Goal: Task Accomplishment & Management: Complete application form

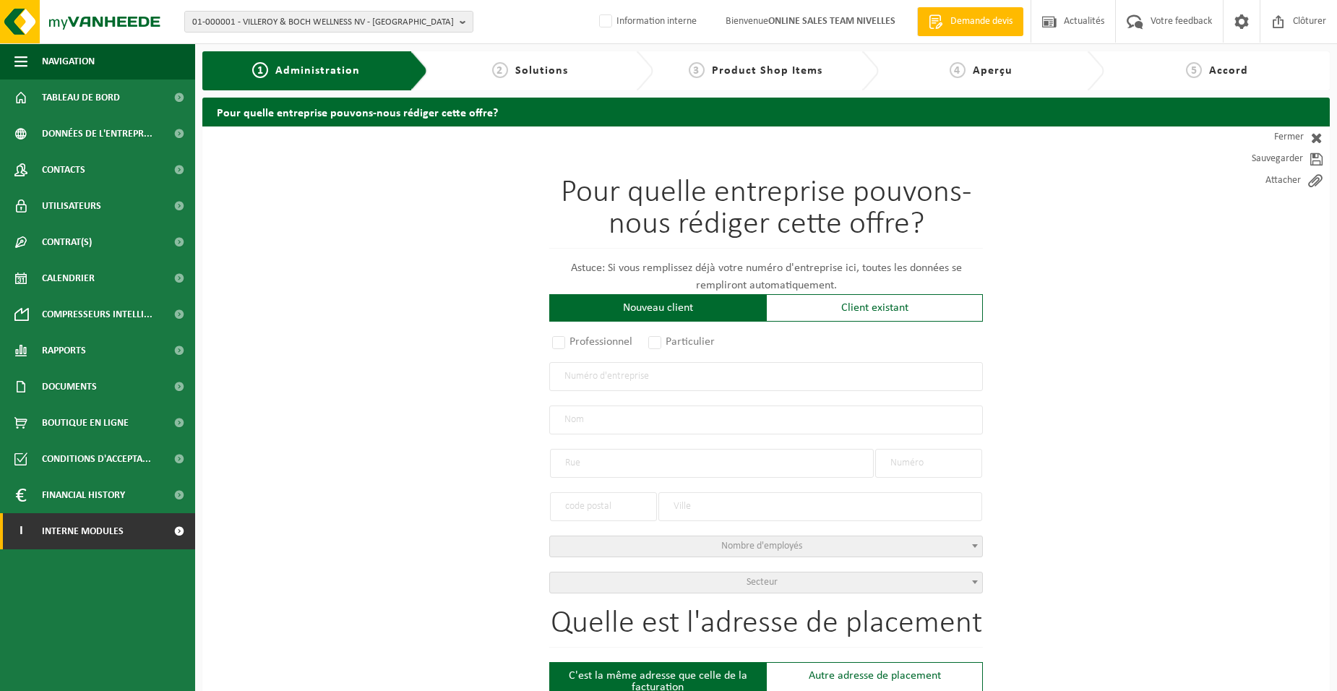
click at [111, 535] on span "Interne modules" at bounding box center [83, 531] width 82 height 36
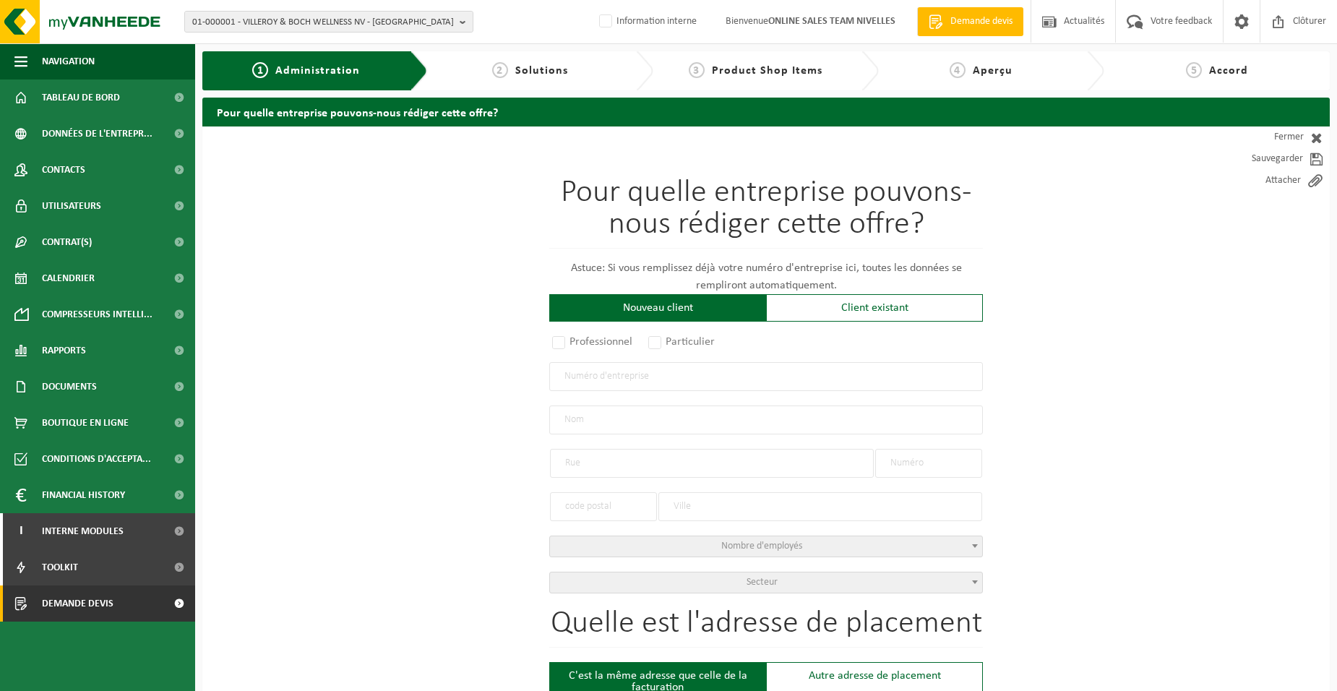
click at [105, 601] on span "Demande devis" at bounding box center [78, 603] width 72 height 36
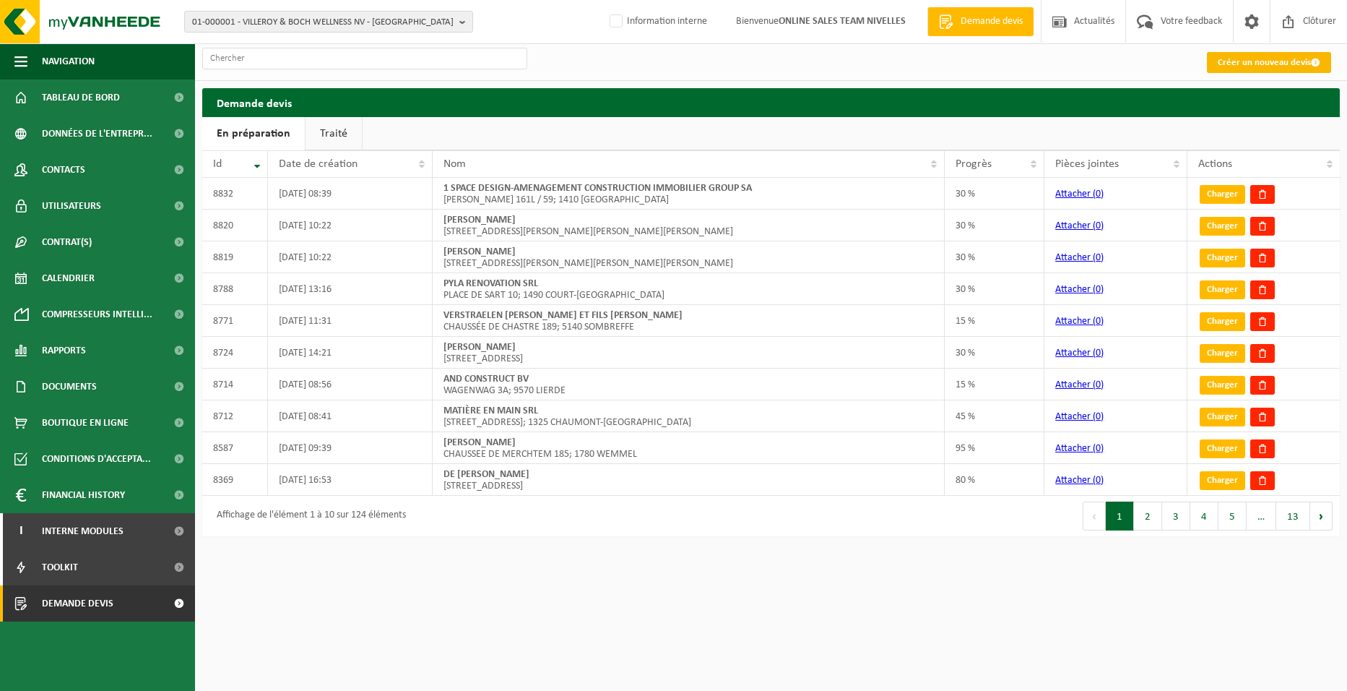
click at [1234, 63] on link "Créer un nouveau devis" at bounding box center [1269, 62] width 124 height 21
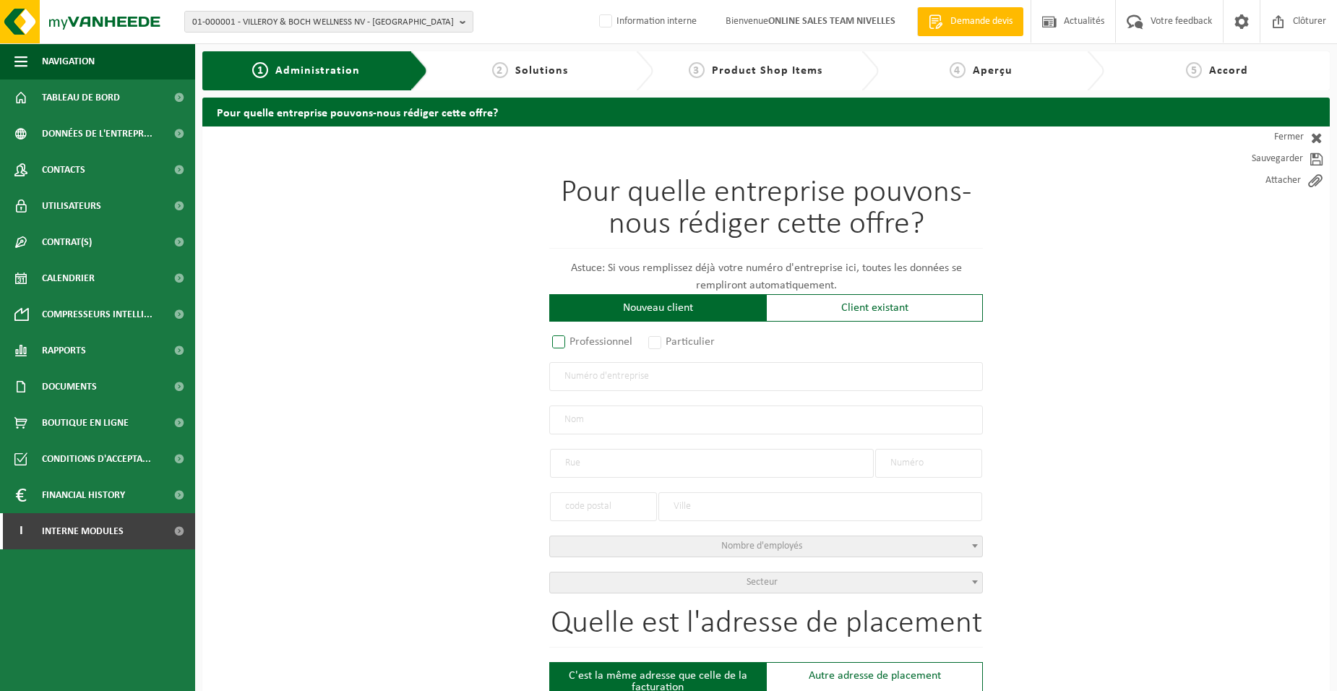
click at [563, 343] on label "Professionnel" at bounding box center [592, 342] width 87 height 20
click at [573, 343] on input "Professionnel" at bounding box center [577, 342] width 9 height 9
radio input "true"
click at [587, 385] on input "text" at bounding box center [765, 376] width 433 height 29
type input "0412471417"
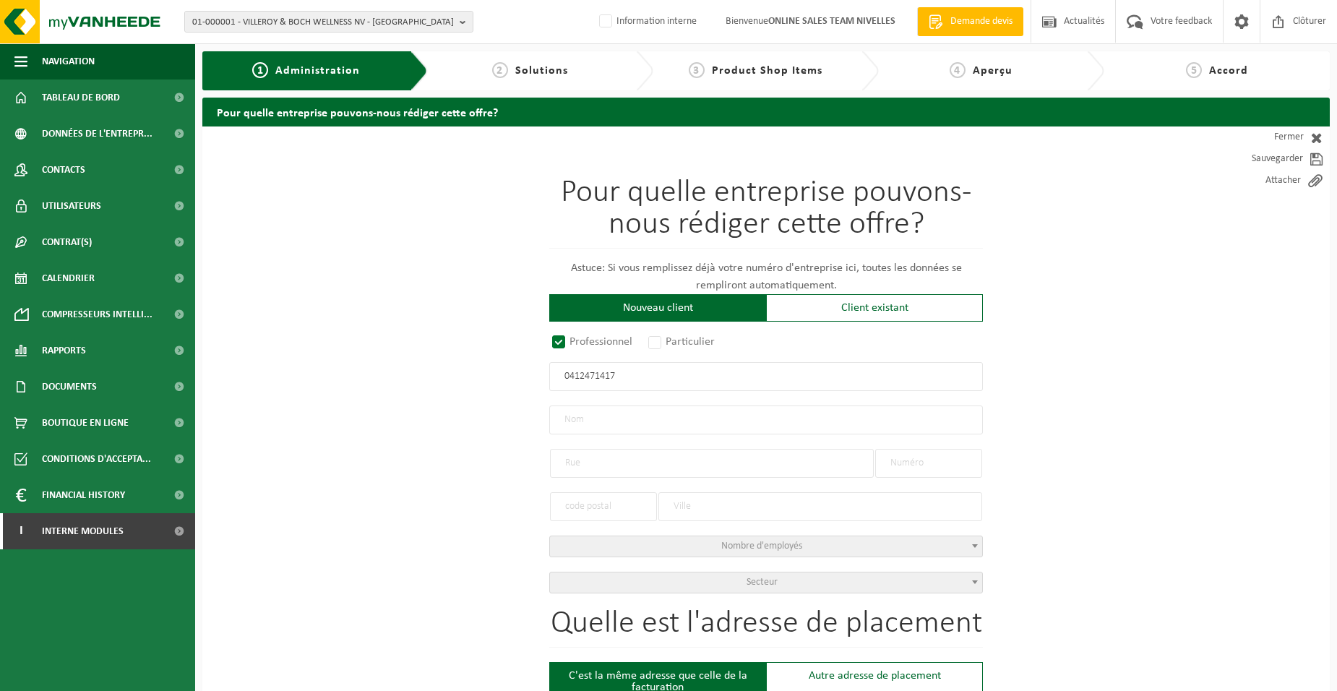
radio input "true"
type input "0412471417"
type input "POUVOIR ORGANISATEUR DU COLLÈGE DU BIÉREAU.ENSEIGNEMENT FONDAMENTAL MATERNEL ET…"
type input "RUE DU COLLÈGE"
type input "2"
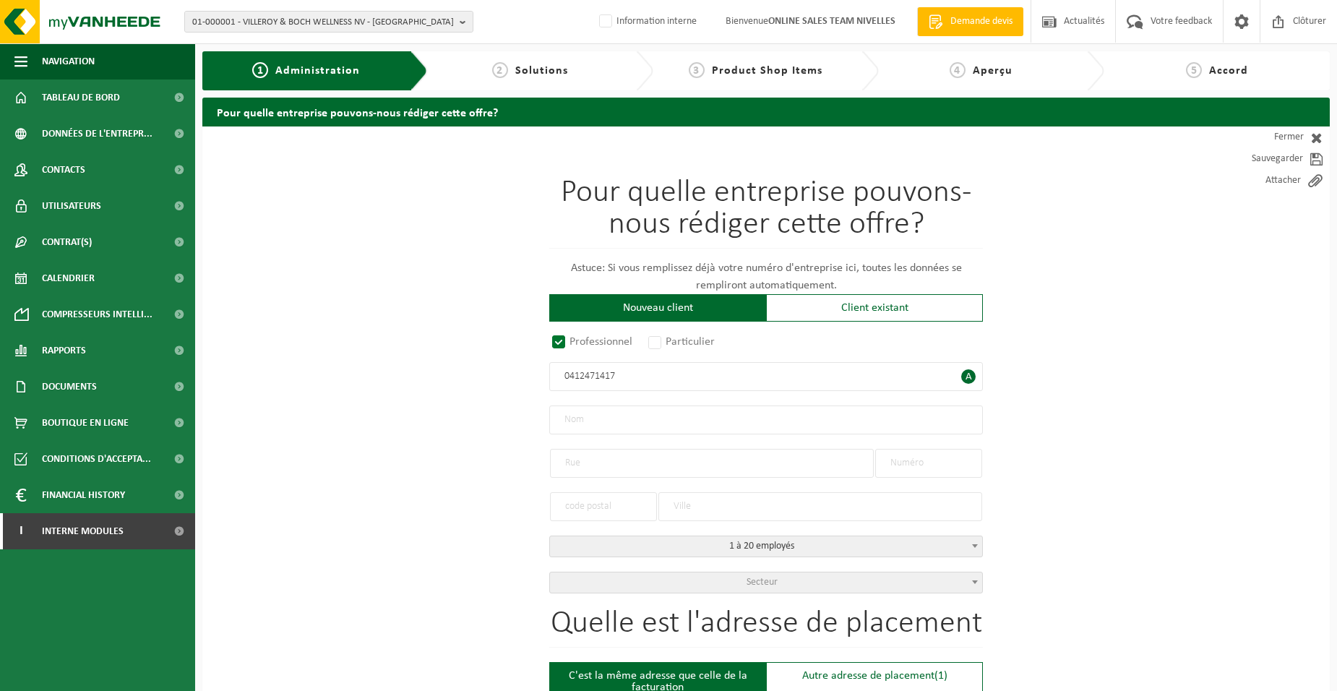
type input "1348"
type input "OTTIGNIES-LOUVAIN-LA-NEUVE"
select select "D"
type input "POUVOIR ORGANISATEUR DU COLLÈGE DU BIÉREAU.ENSEIGNEMENT FONDAMENTAL MATERNEL ET…"
type input "RUE DU COLLÈGE"
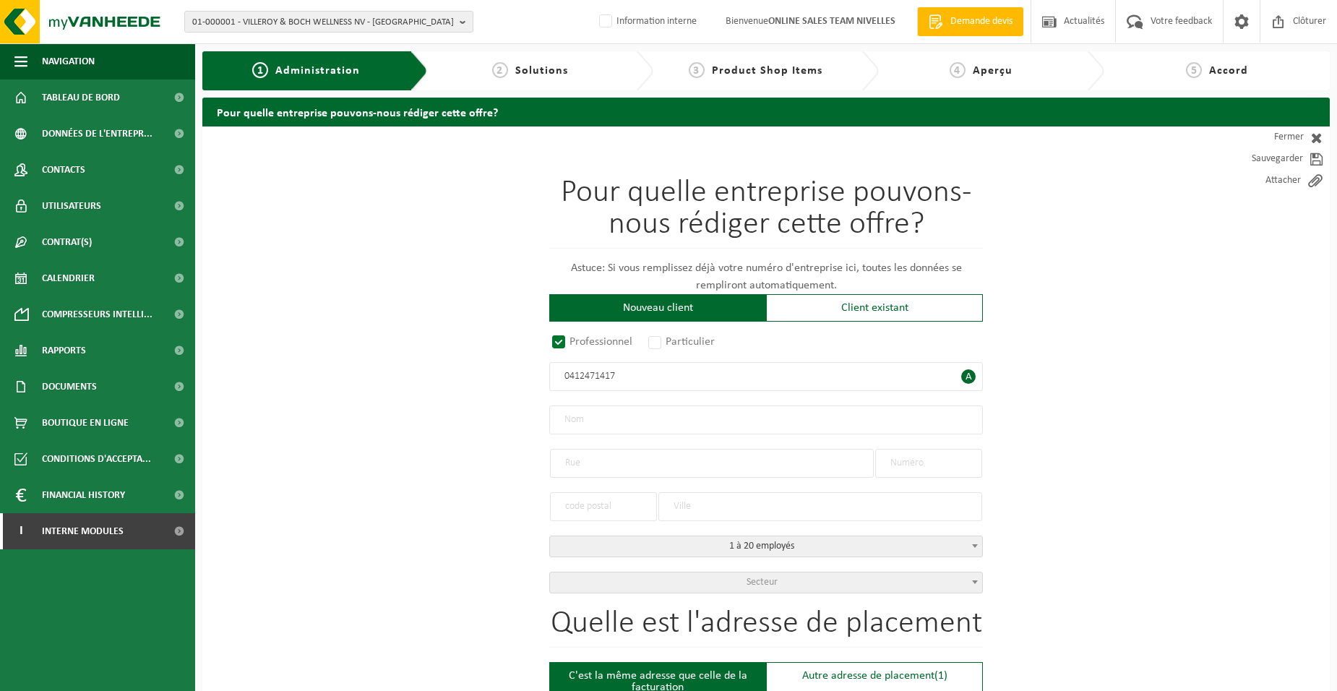
type input "2"
type input "1348"
type input "OTTIGNIES-LOUVAIN-LA-NEUVE"
type input "2167083433"
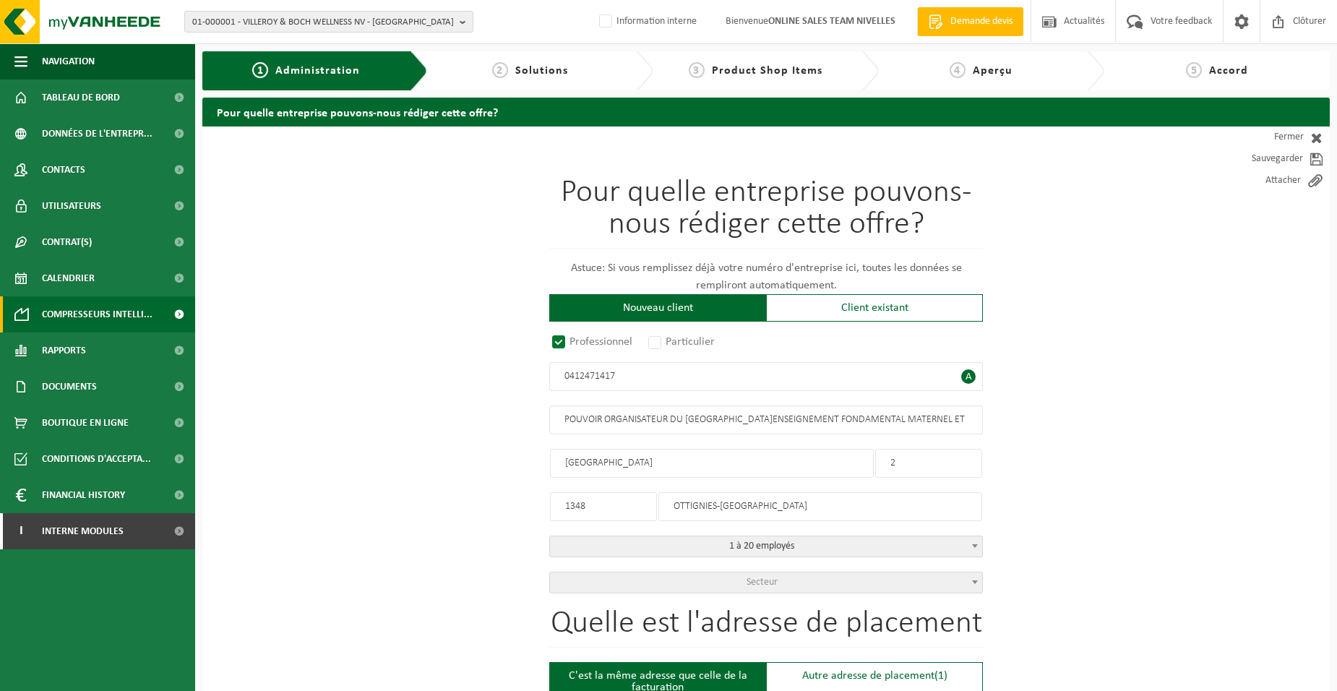
type input "0412471417"
drag, startPoint x: 564, startPoint y: 421, endPoint x: 682, endPoint y: 429, distance: 118.0
click at [682, 429] on input "POUVOIR ORGANISATEUR DU COLLÈGE DU BIÉREAU.ENSEIGNEMENT FONDAMENTAL MATERNEL ET…" at bounding box center [765, 419] width 433 height 29
click at [567, 419] on input "COLLÈGE DU BIÉREAU.ENSEIGNEMENT FONDAMENTAL MATERNEL ET PRIMAIRE MIXTE ASBL" at bounding box center [765, 419] width 433 height 29
drag, startPoint x: 655, startPoint y: 418, endPoint x: 972, endPoint y: 418, distance: 317.9
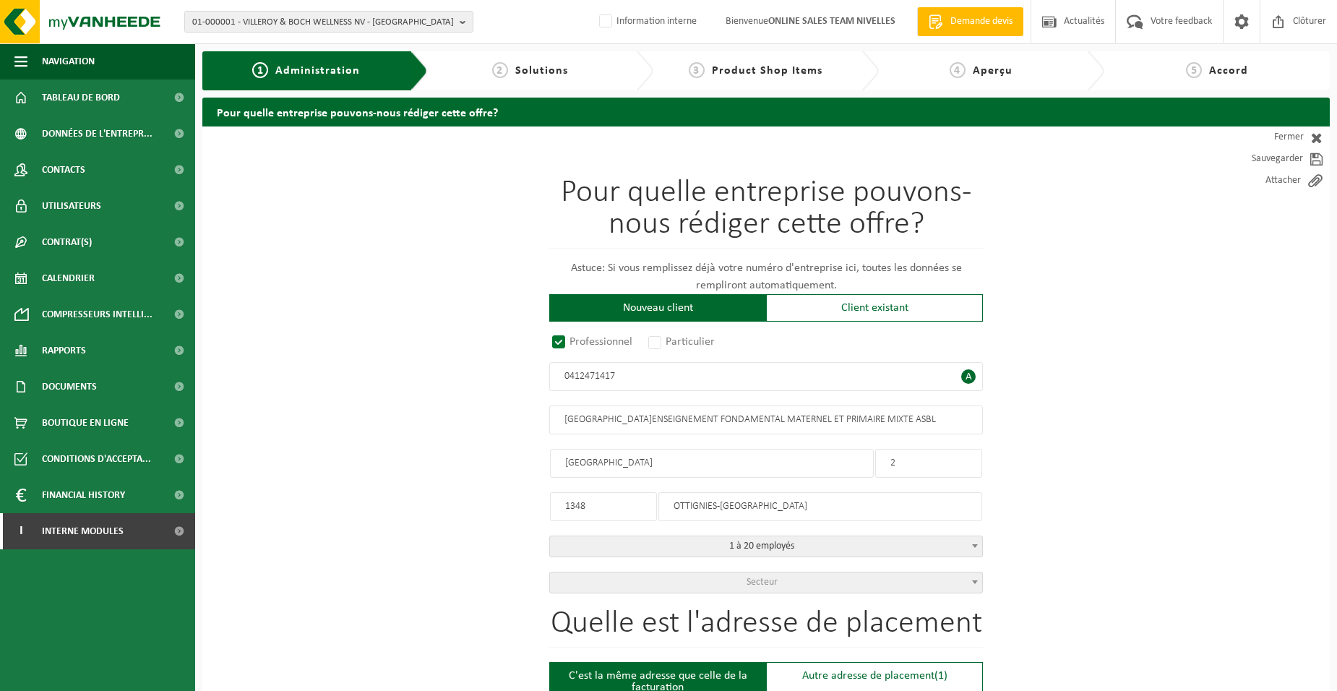
click at [972, 418] on input "COLLÈGE DU BIÉREAU.ENSEIGNEMENT FONDAMENTAL MATERNEL ET PRIMAIRE MIXTE ASBL" at bounding box center [765, 419] width 433 height 29
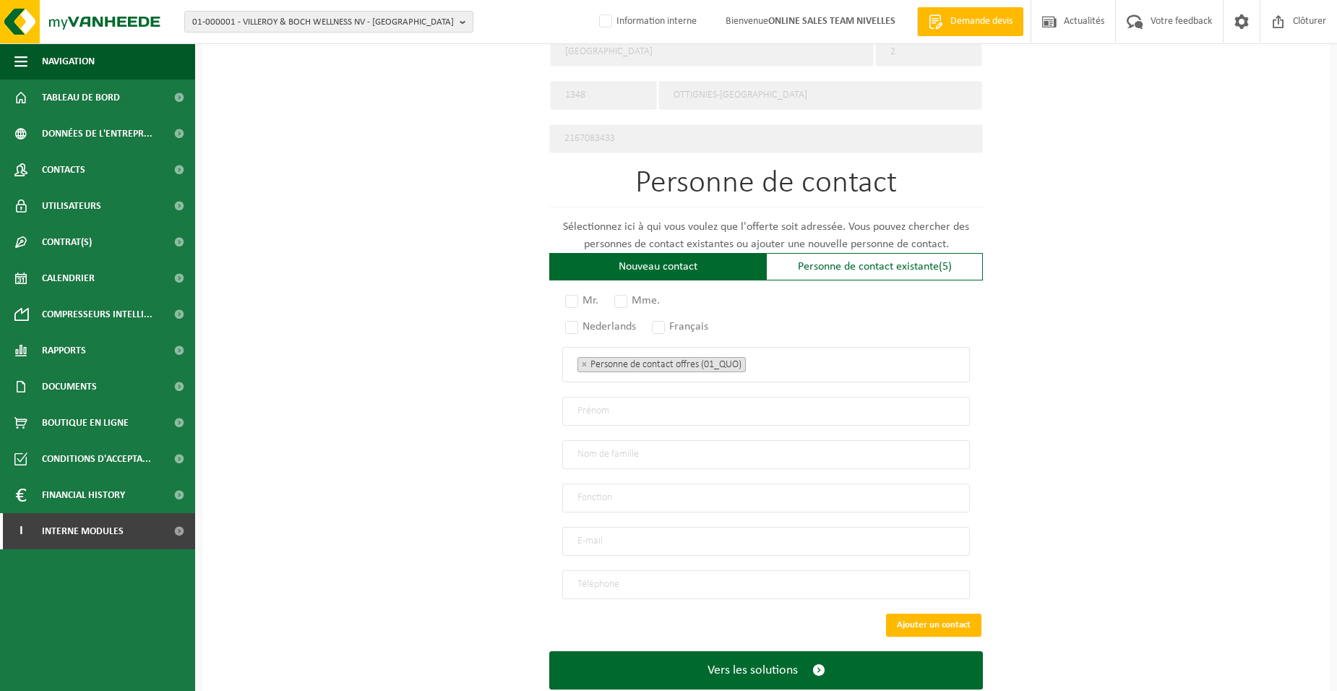
scroll to position [722, 0]
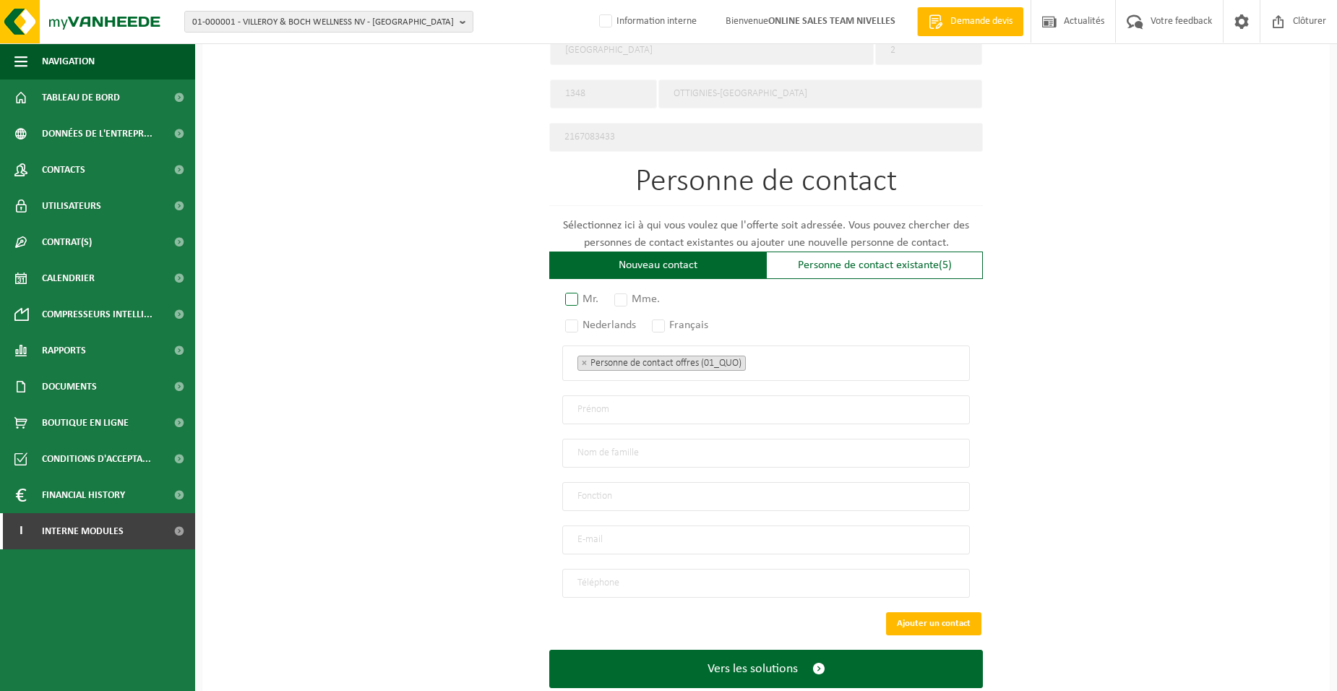
type input "COLLÈGE DU BIÉREAU"
click at [576, 292] on label "Mr." at bounding box center [582, 299] width 40 height 20
radio input "true"
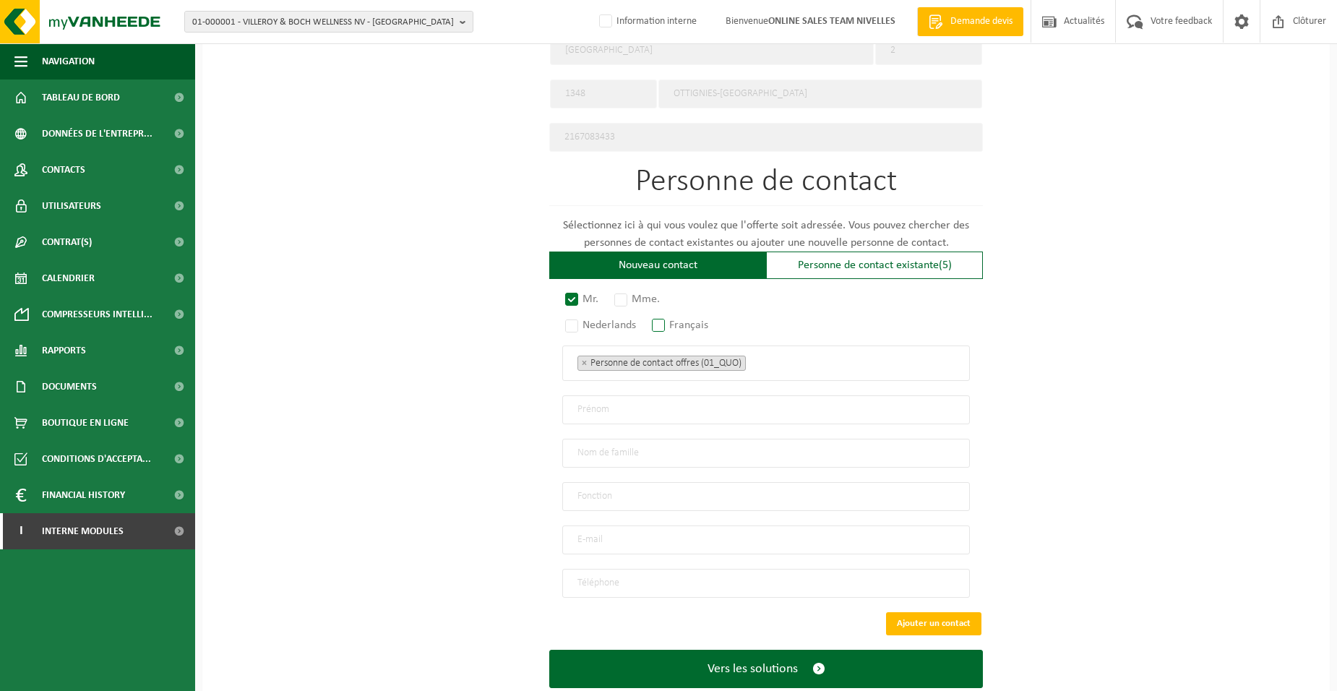
click at [662, 316] on label "Français" at bounding box center [681, 325] width 64 height 20
radio input "true"
click at [827, 364] on ul "× Personne de contact offres (01_QUO)" at bounding box center [765, 362] width 377 height 19
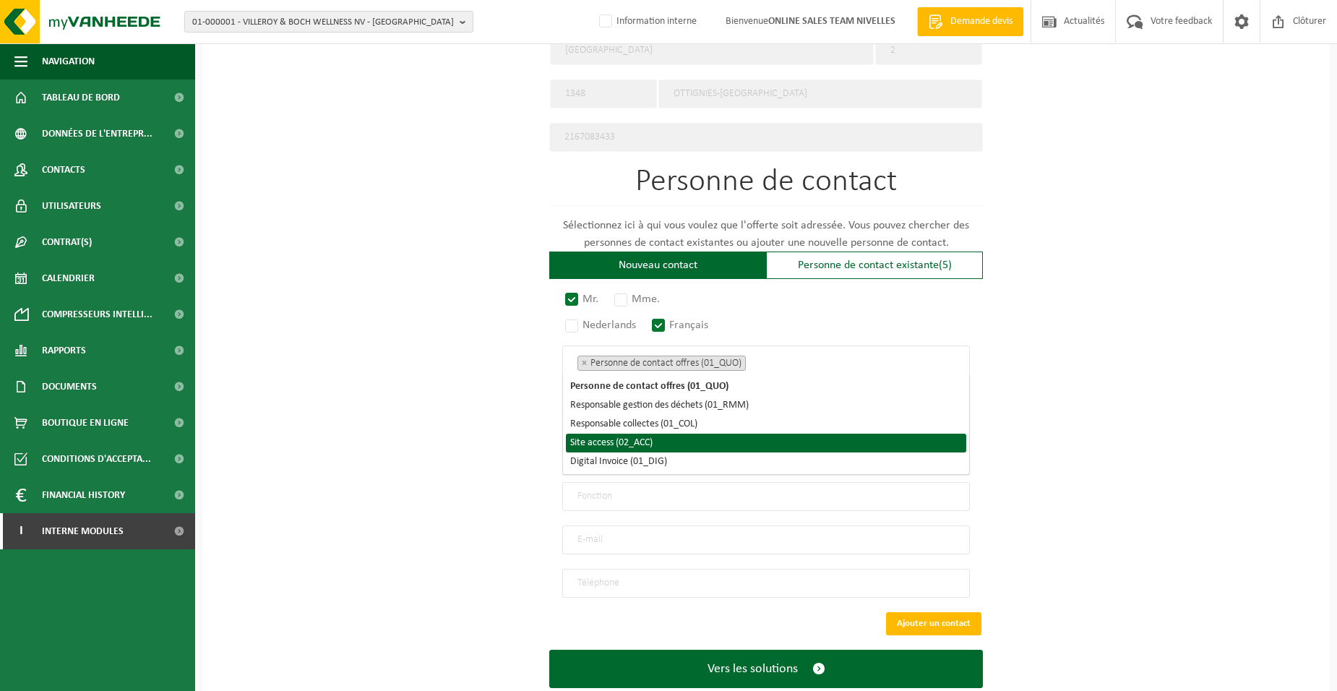
click at [715, 446] on li "Site access (02_ACC)" at bounding box center [766, 442] width 400 height 19
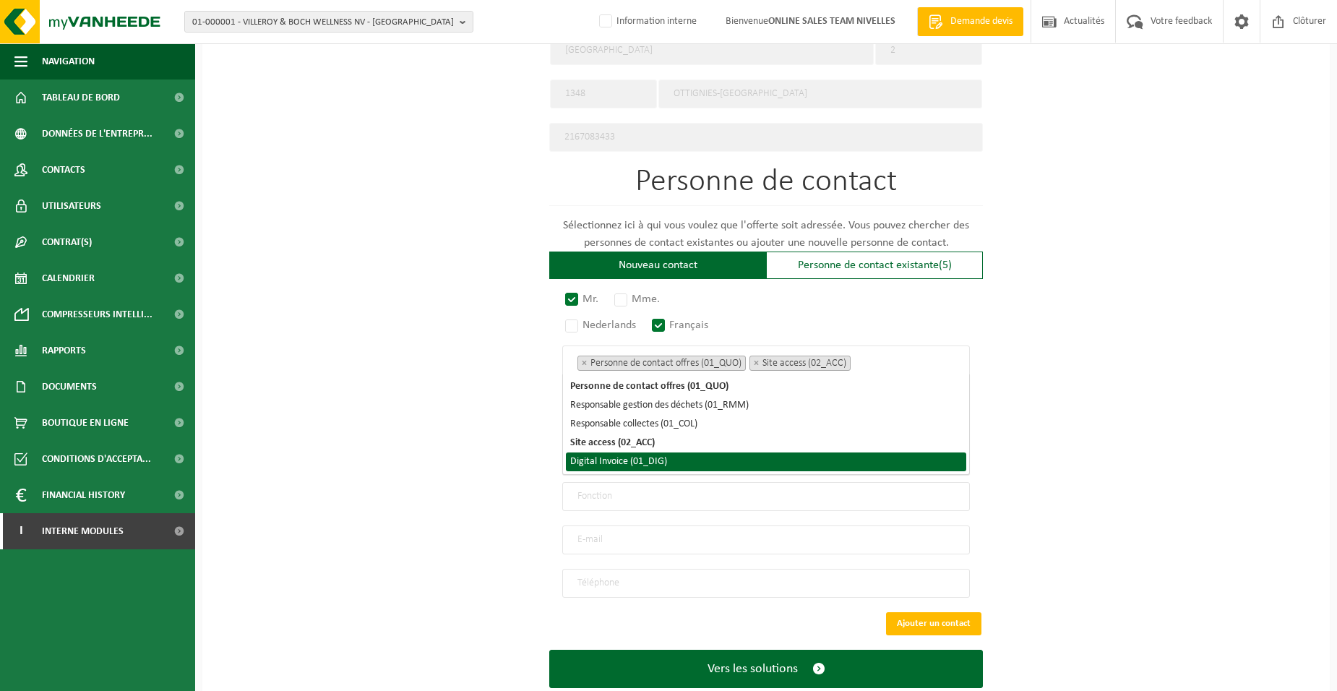
click at [705, 461] on li "Digital Invoice (01_DIG)" at bounding box center [766, 461] width 400 height 19
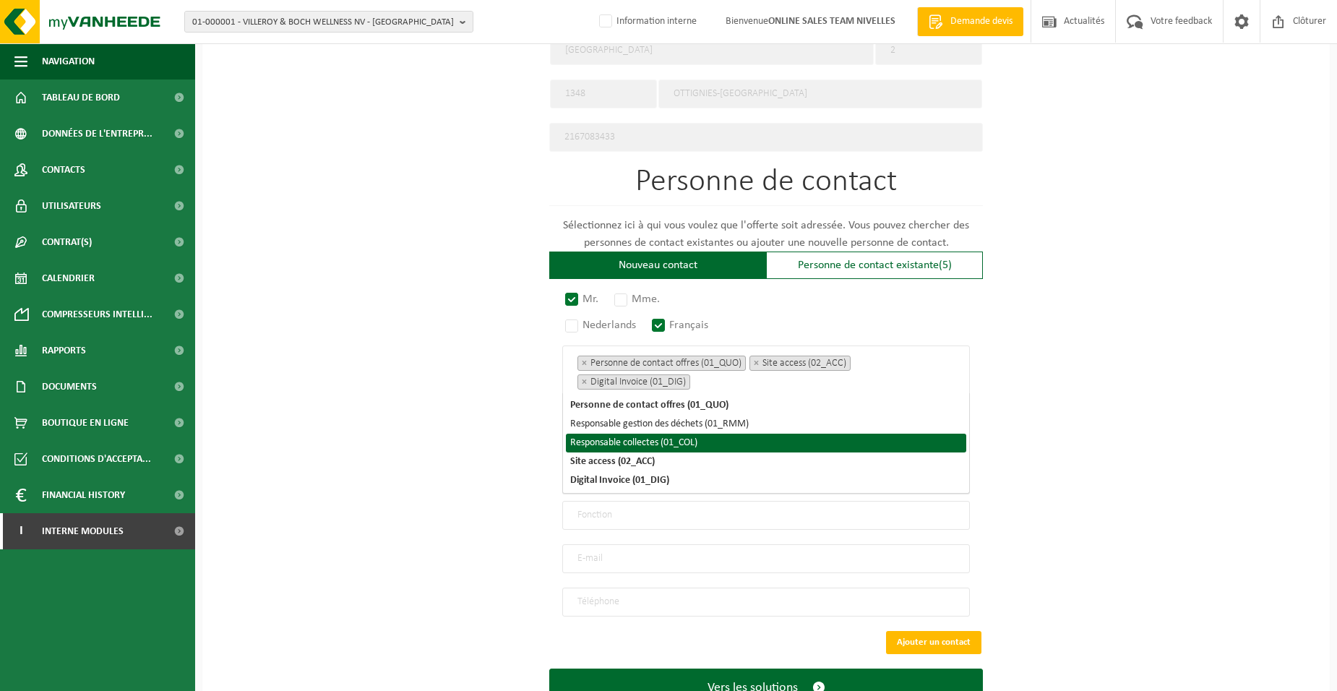
click at [405, 439] on div "Pour quelle entreprise pouvons-nous rédiger cette offre? Astuce: Si vous rempli…" at bounding box center [765, 73] width 1127 height 1339
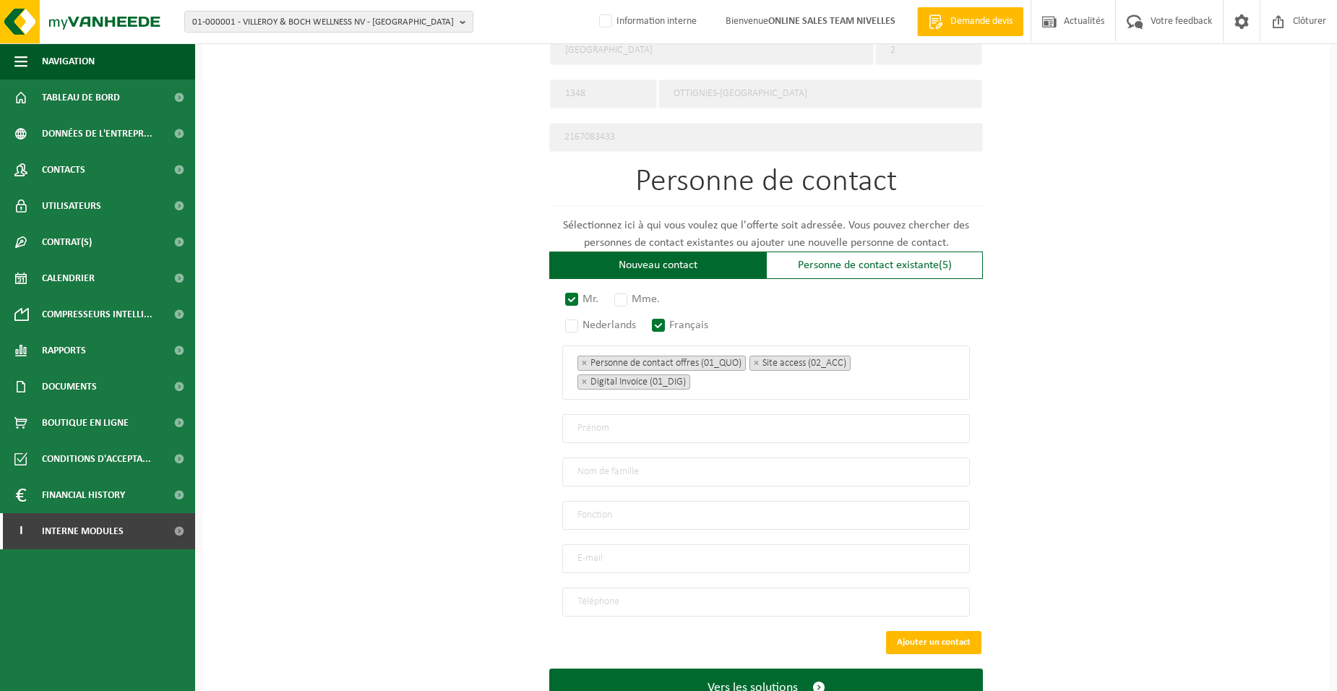
click at [589, 423] on input "text" at bounding box center [765, 428] width 407 height 29
type input "ALAIN"
click at [681, 468] on input "text" at bounding box center [765, 471] width 407 height 29
type input "BOUCQUIAUX"
click at [657, 509] on input "text" at bounding box center [765, 515] width 407 height 29
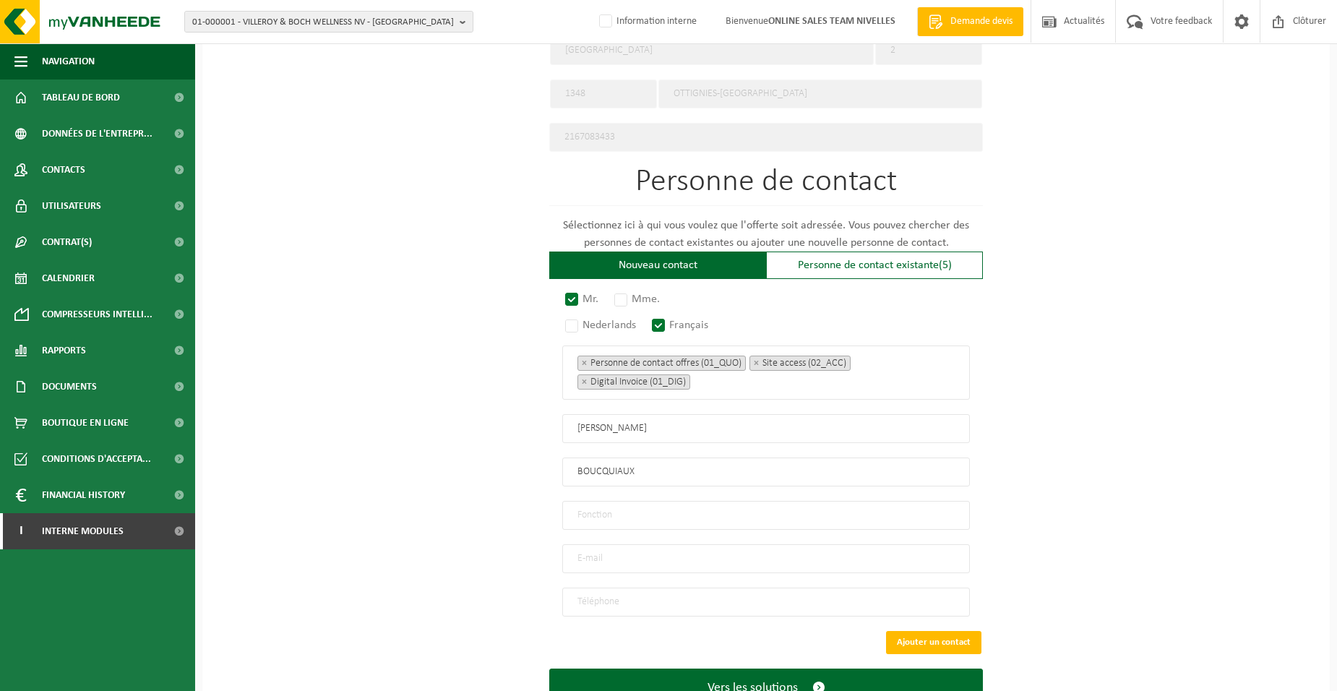
type input "Directeur"
click at [617, 556] on input "email" at bounding box center [765, 558] width 407 height 29
type input "DIRECTION@COLLEGEDUBIEREAU.BE"
click at [637, 587] on input "tel" at bounding box center [765, 601] width 407 height 29
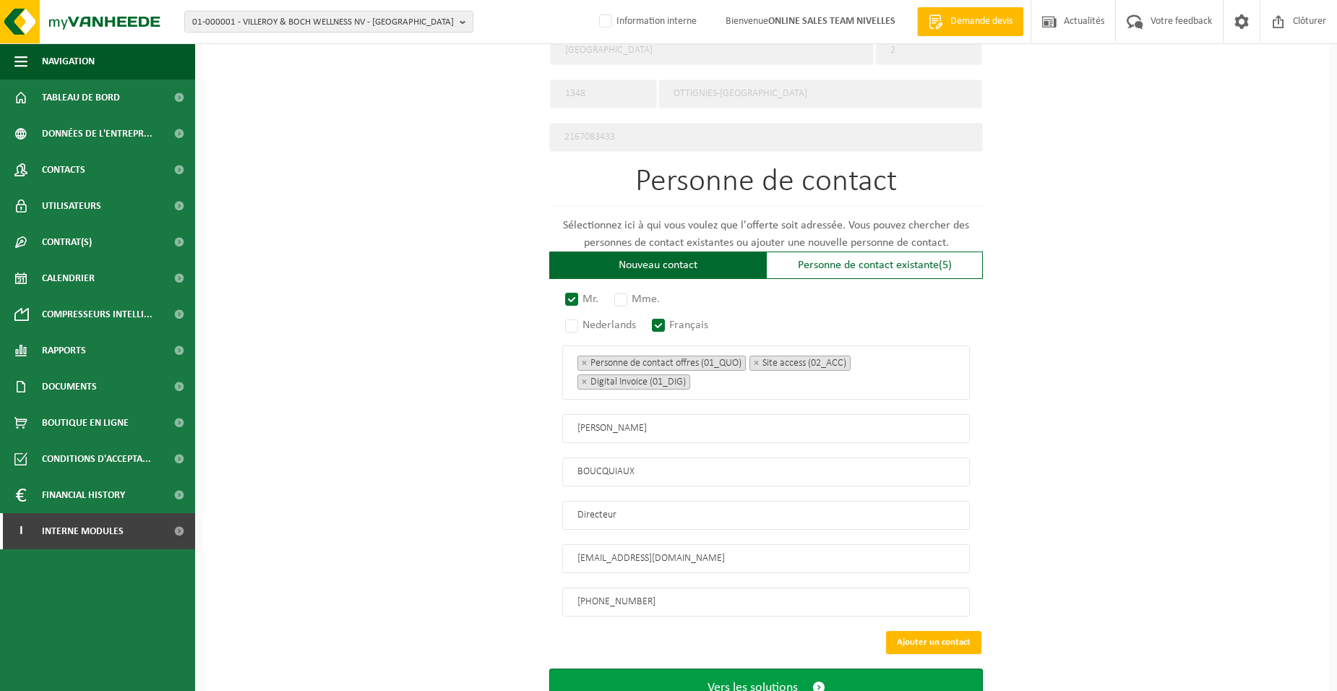
type input "+32 10 45 03 06"
click at [768, 681] on span "Vers les solutions" at bounding box center [752, 687] width 90 height 15
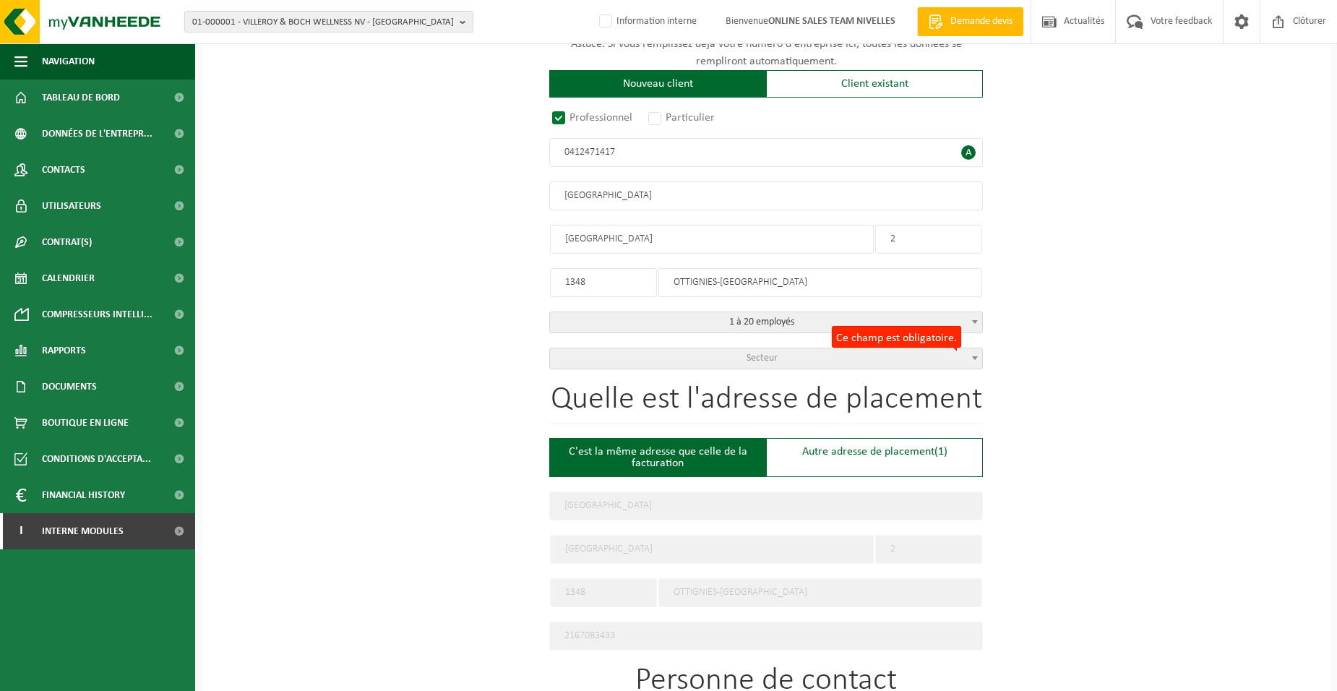
click at [648, 348] on span "Secteur" at bounding box center [766, 358] width 432 height 20
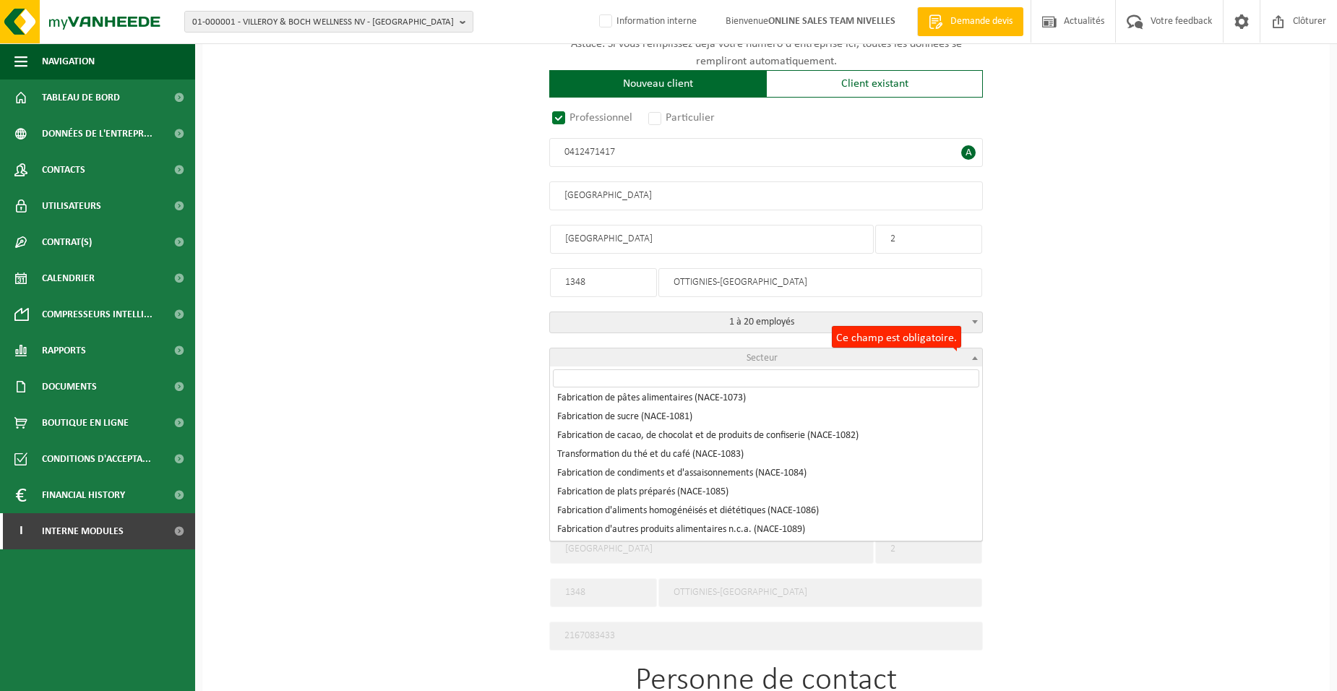
scroll to position [1228, 0]
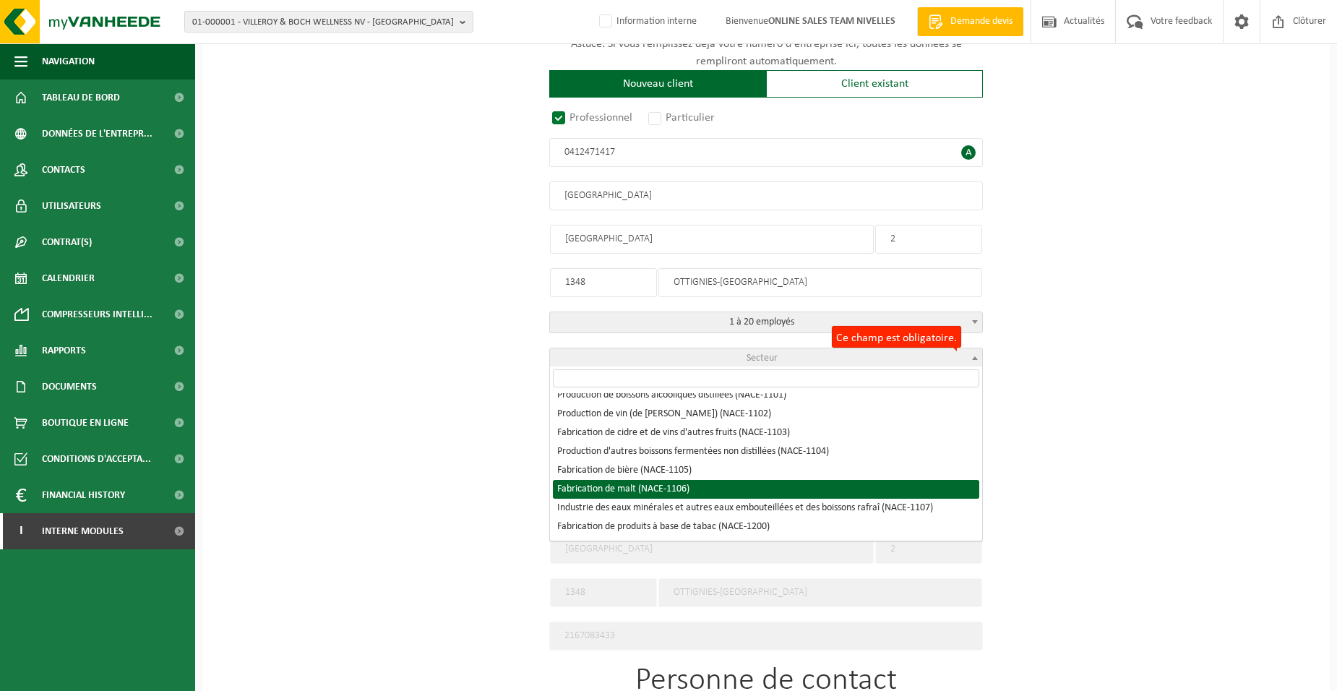
select select "NACE_1106"
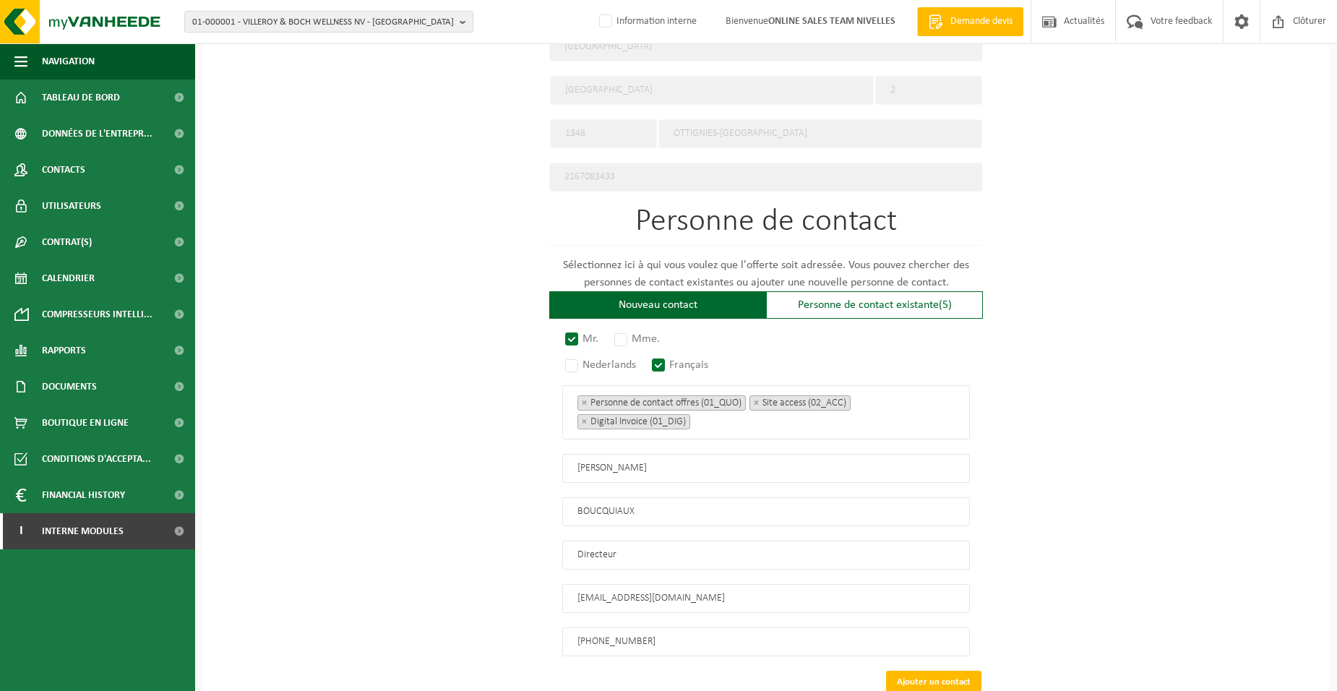
scroll to position [771, 0]
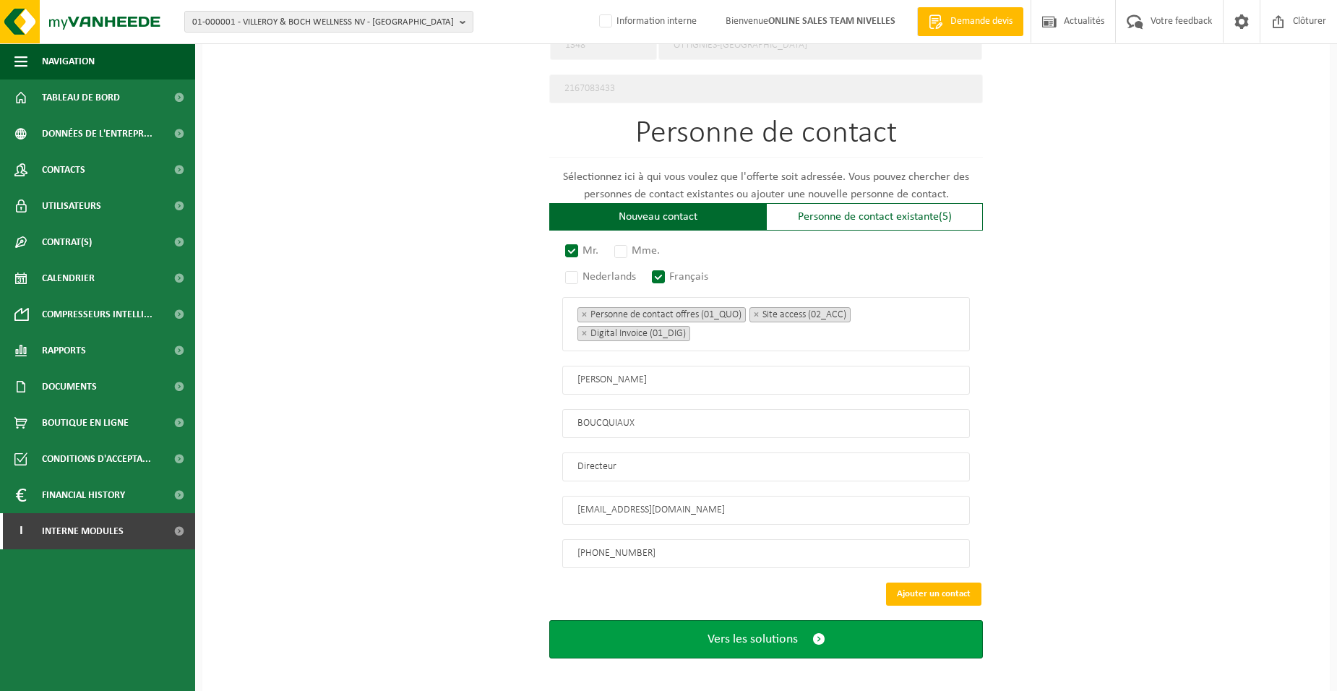
click at [644, 632] on button "Vers les solutions" at bounding box center [765, 639] width 433 height 38
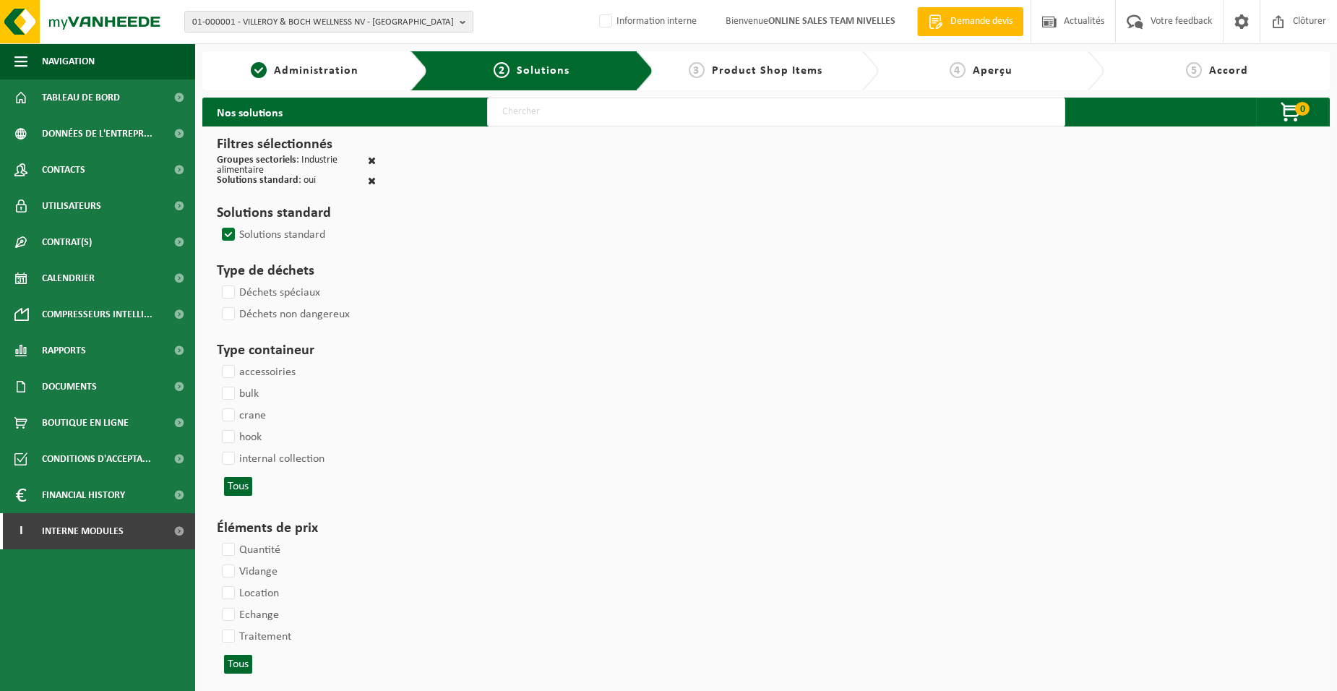
click at [532, 109] on input "text" at bounding box center [776, 112] width 578 height 29
type input "000052"
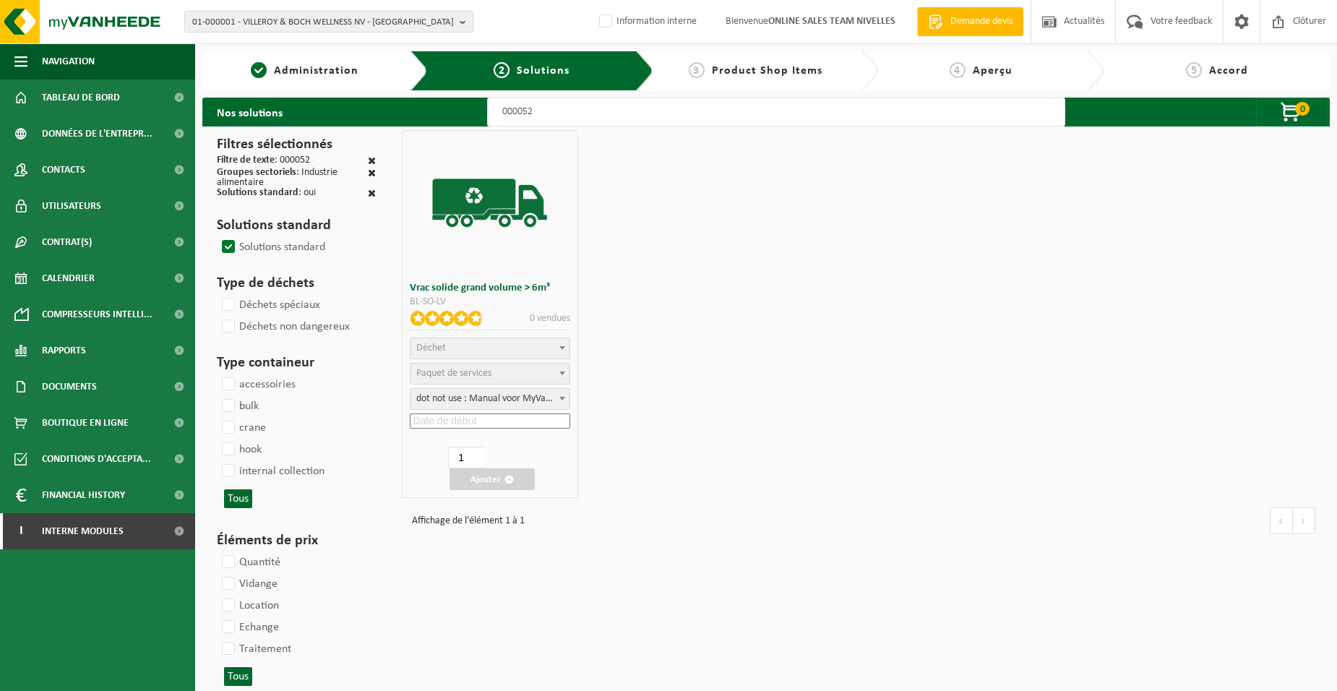
click at [478, 349] on span "Déchet" at bounding box center [489, 348] width 158 height 20
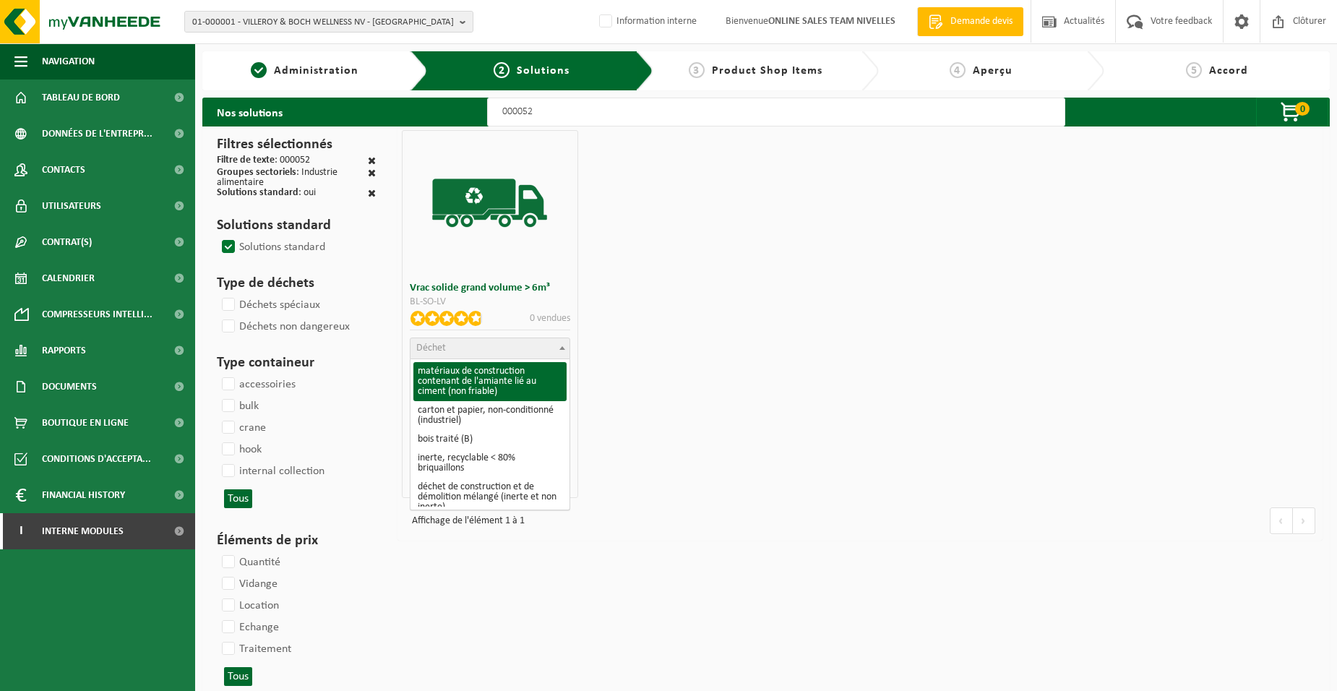
scroll to position [217, 0]
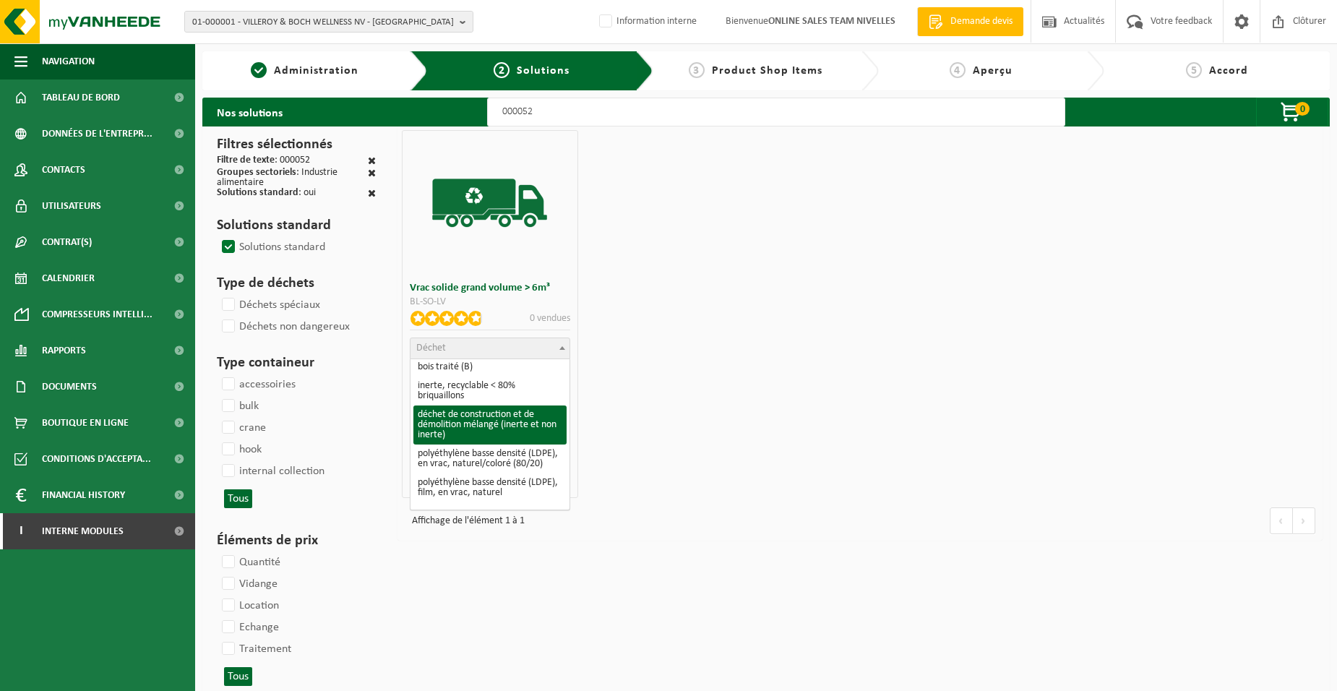
select select "31"
select select
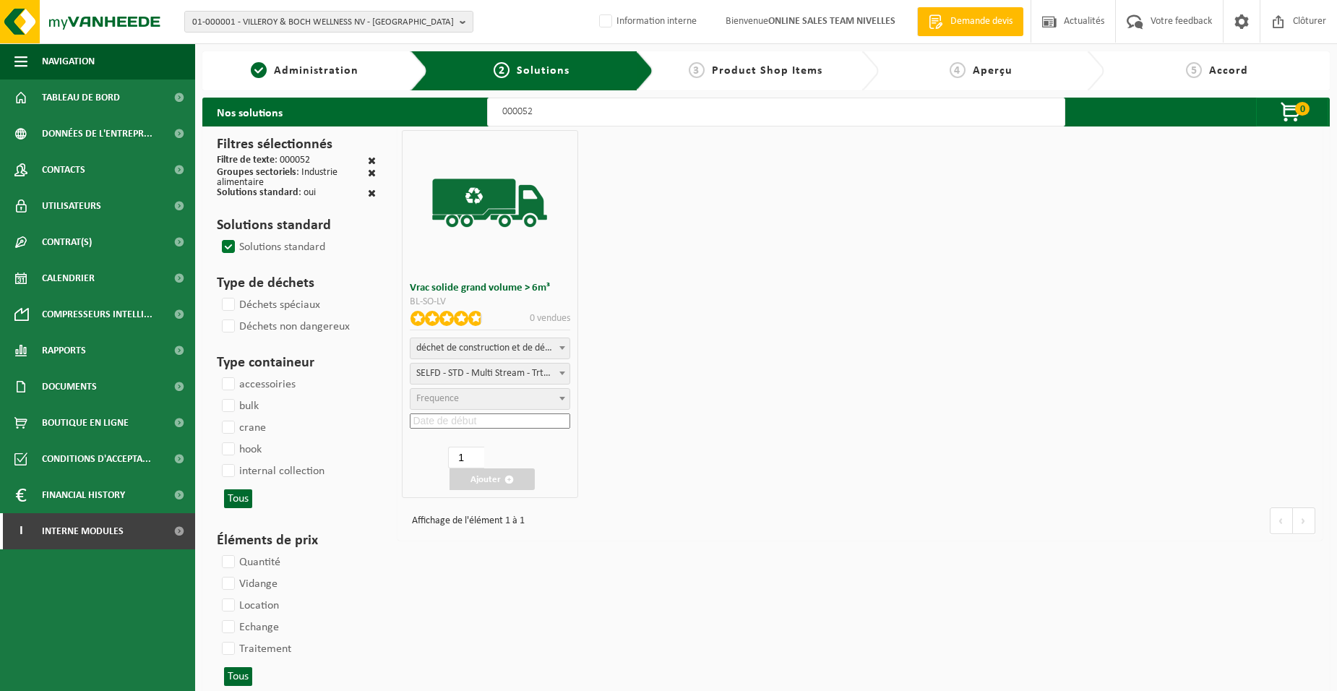
select select "47"
select select "25"
click at [488, 426] on input at bounding box center [490, 420] width 160 height 15
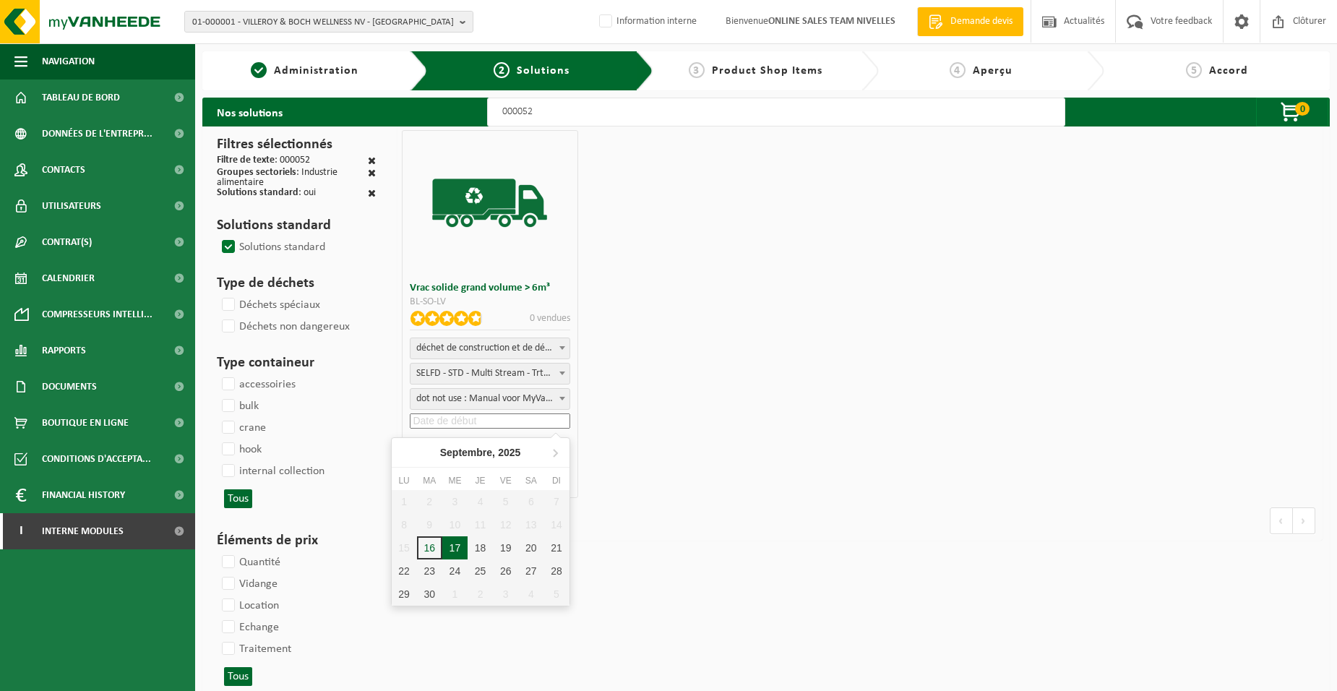
click at [462, 540] on div "17" at bounding box center [454, 547] width 25 height 23
type input "2025-09-17"
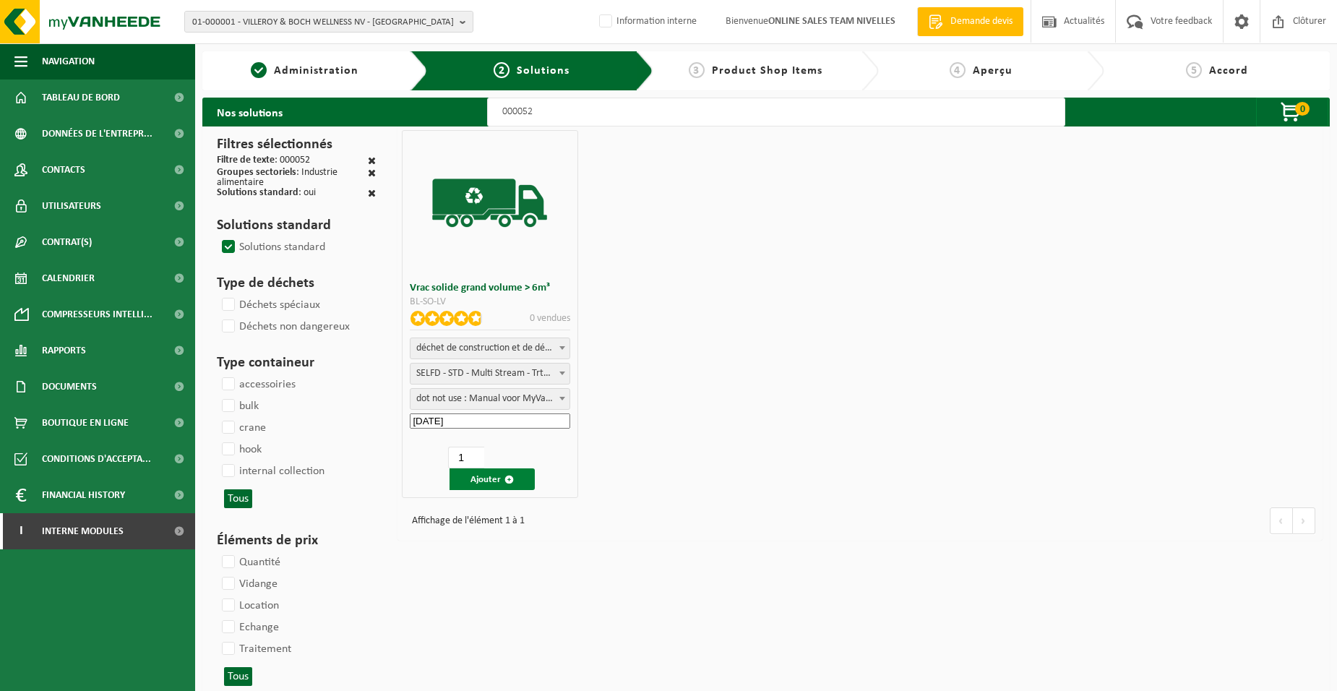
drag, startPoint x: 479, startPoint y: 481, endPoint x: 472, endPoint y: 476, distance: 8.8
click at [480, 480] on button "Ajouter" at bounding box center [491, 479] width 85 height 22
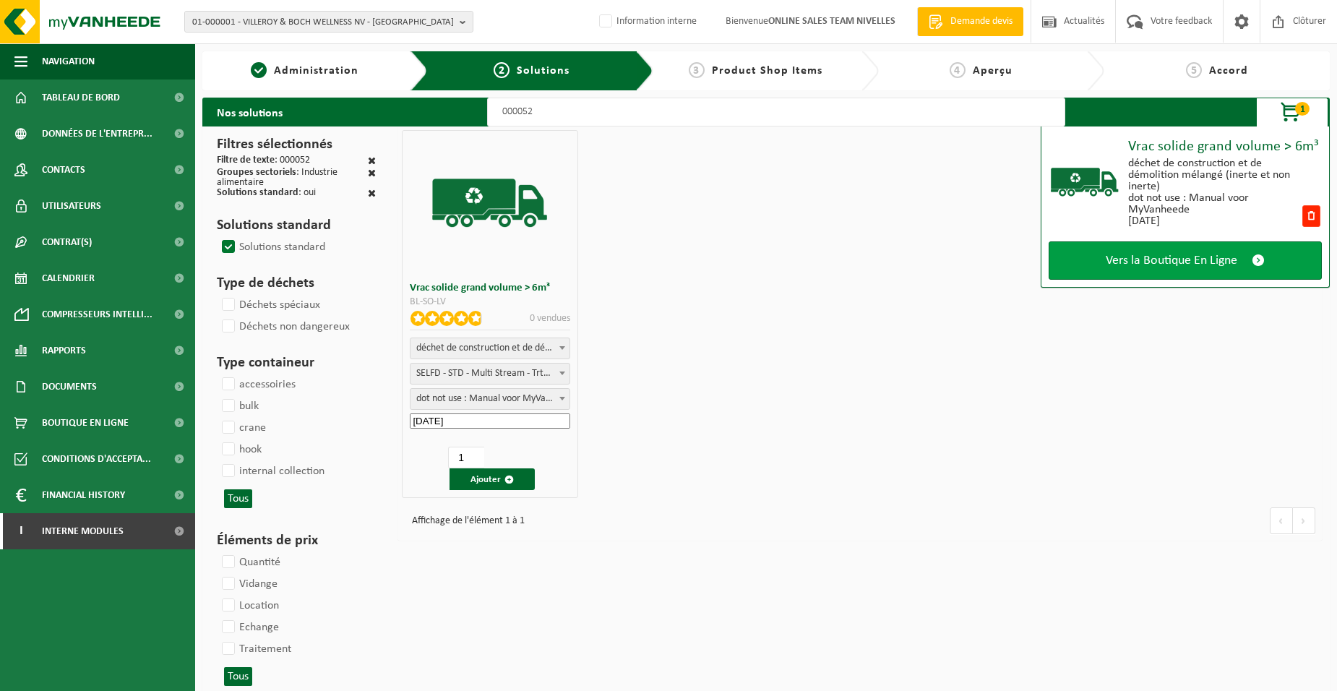
click at [1108, 277] on link "Vers la Boutique En Ligne" at bounding box center [1184, 260] width 273 height 38
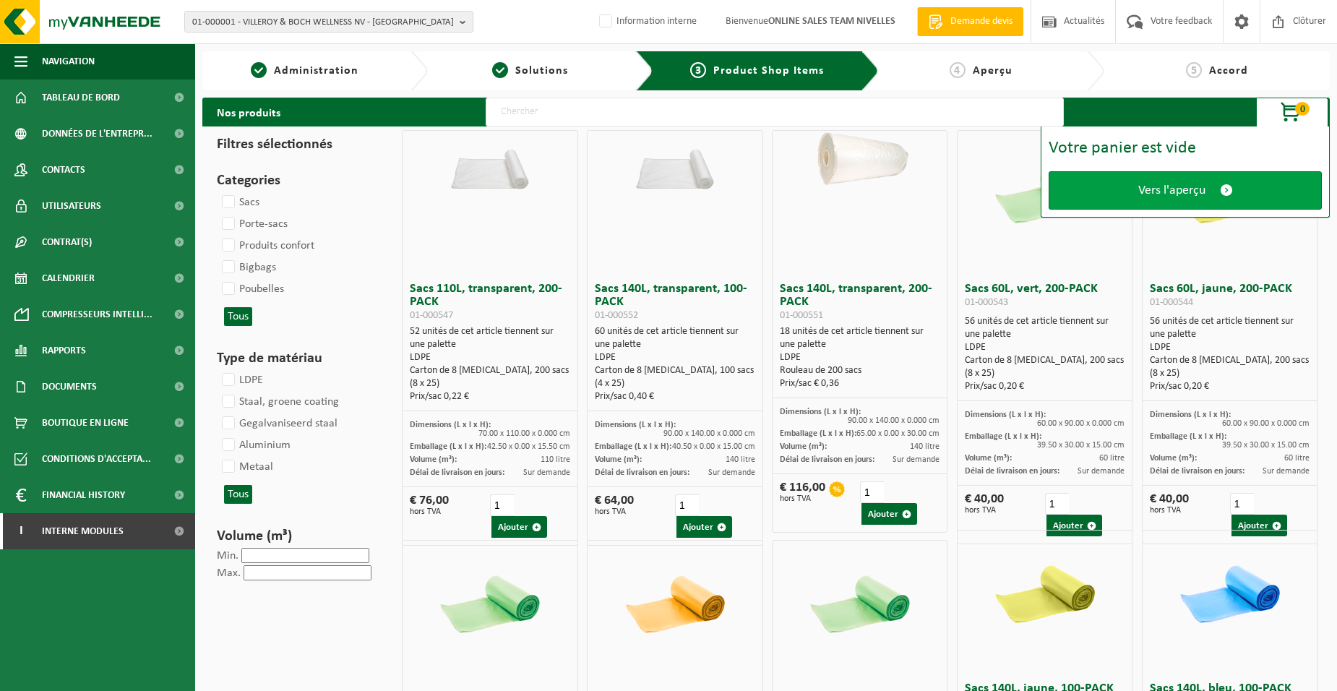
click at [1106, 199] on link "Vers l'aperçu" at bounding box center [1184, 190] width 273 height 38
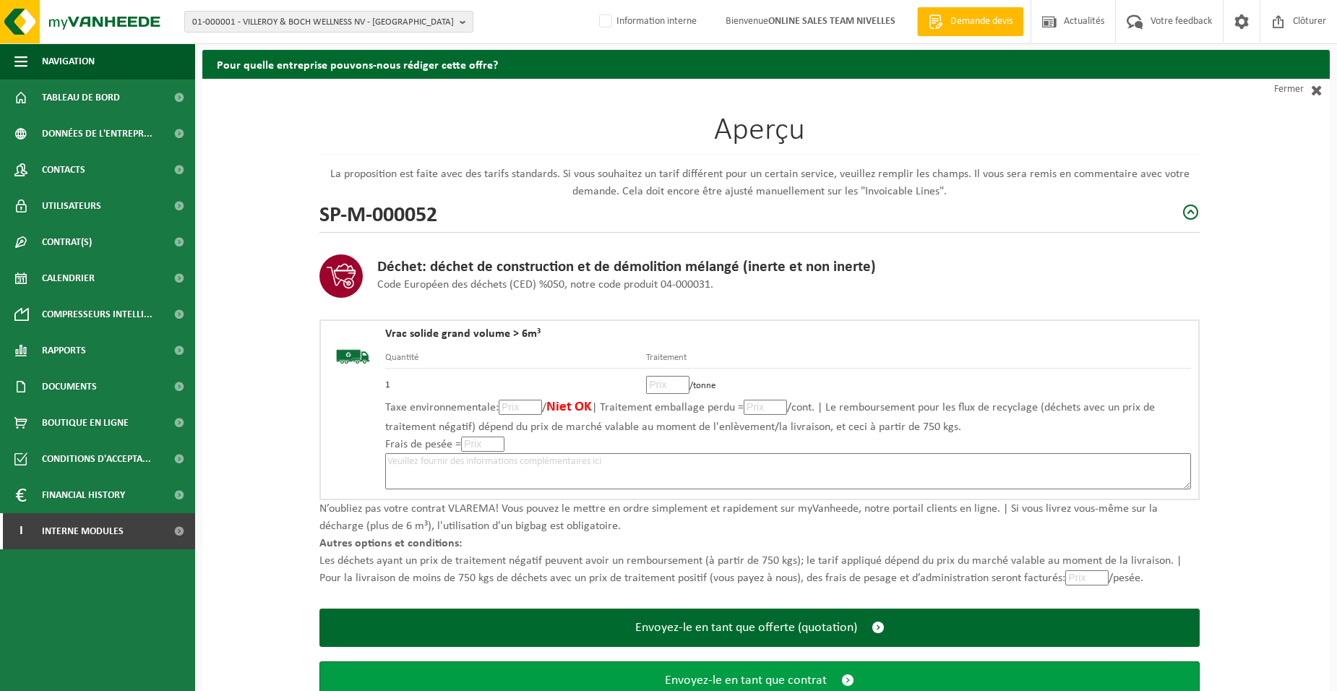
scroll to position [72, 0]
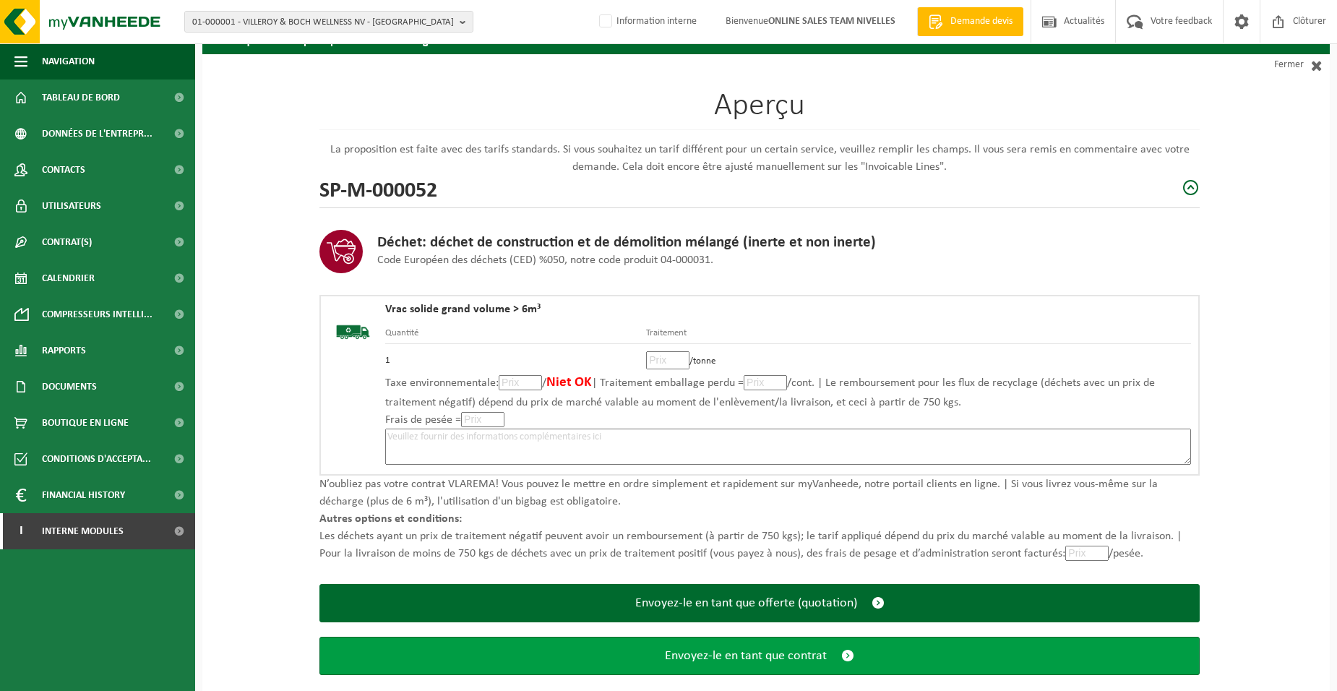
click at [691, 660] on span "Envoyez-le en tant que contrat" at bounding box center [746, 655] width 162 height 15
